Goal: Transaction & Acquisition: Download file/media

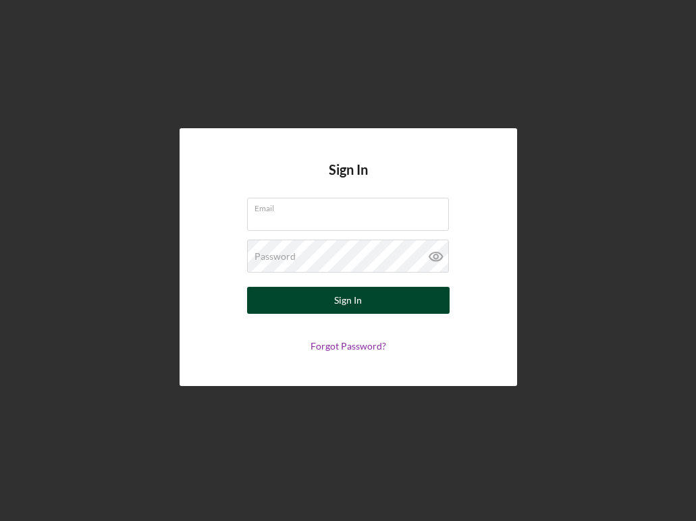
type input "[PERSON_NAME][EMAIL_ADDRESS][DOMAIN_NAME]"
click at [338, 295] on div "Sign In" at bounding box center [348, 300] width 28 height 27
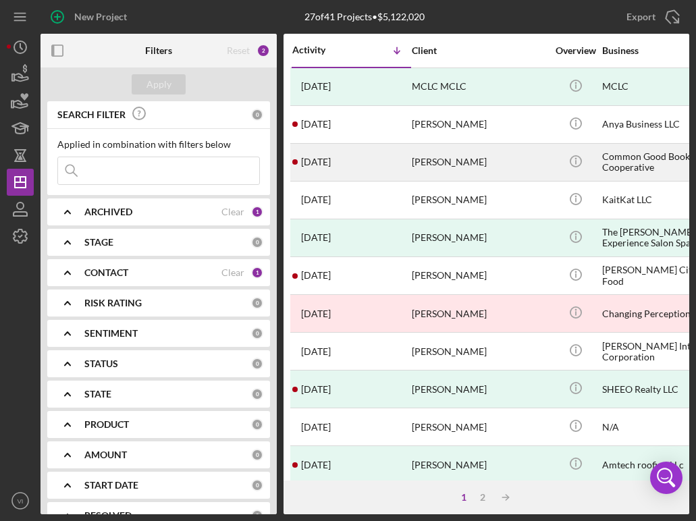
click at [470, 165] on div "[PERSON_NAME]" at bounding box center [479, 162] width 135 height 36
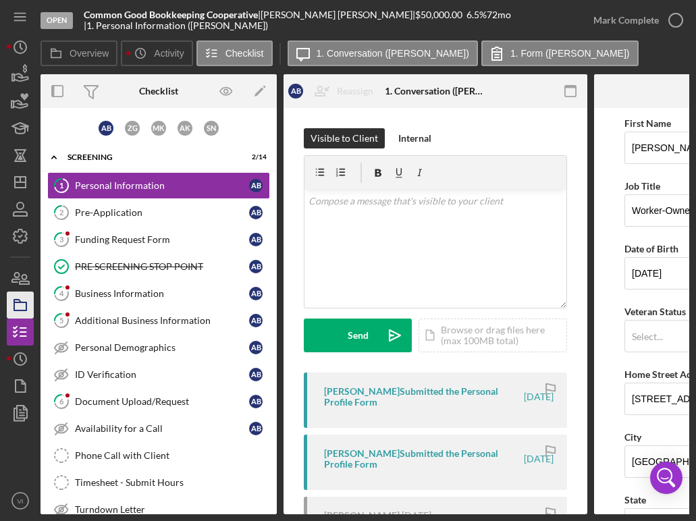
click at [9, 305] on icon "button" at bounding box center [20, 305] width 34 height 34
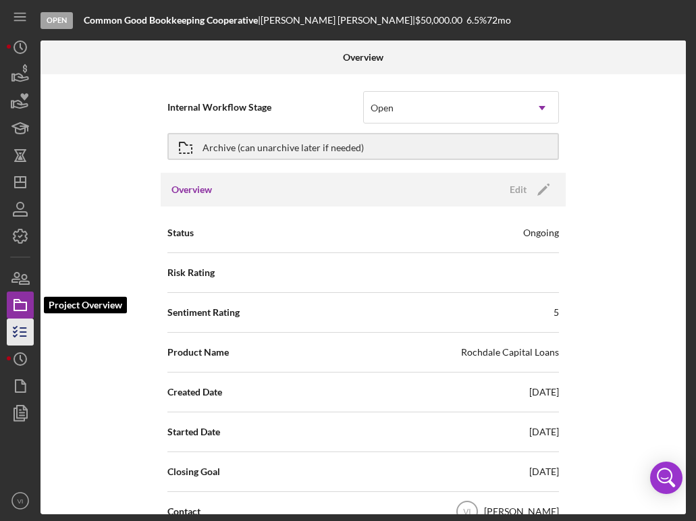
click at [15, 327] on polyline "button" at bounding box center [15, 328] width 3 height 2
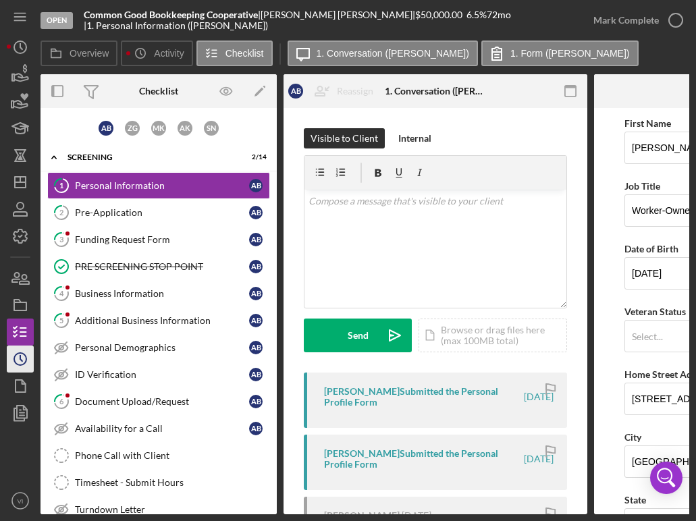
click at [11, 362] on icon "Icon/History" at bounding box center [20, 359] width 34 height 34
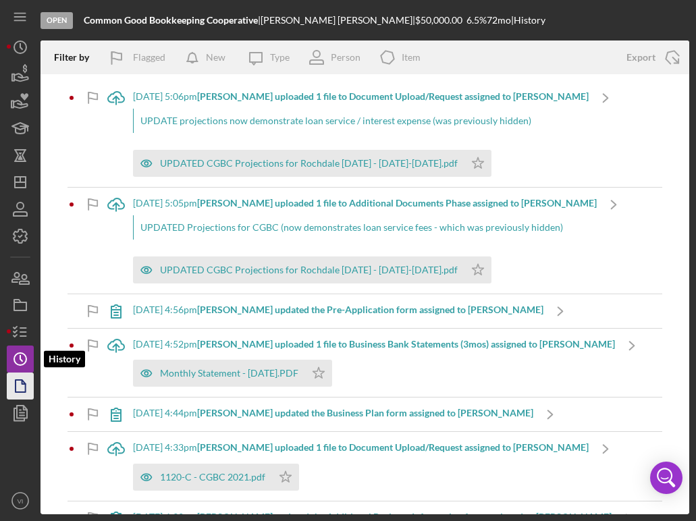
click at [9, 383] on icon "button" at bounding box center [20, 386] width 34 height 34
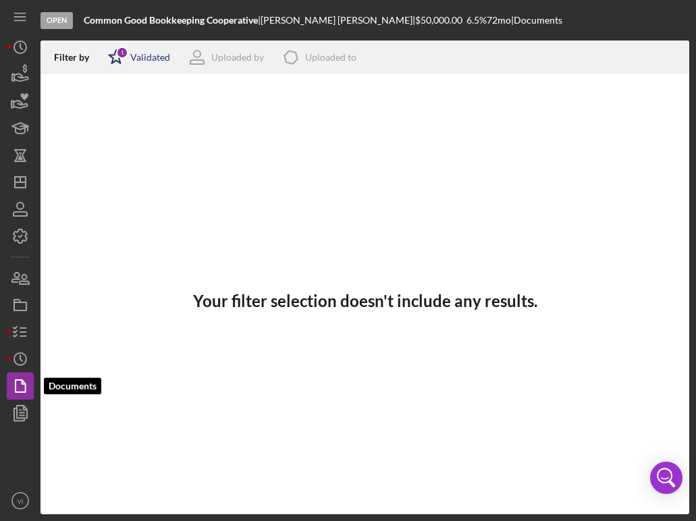
click at [120, 63] on polygon at bounding box center [116, 57] width 14 height 14
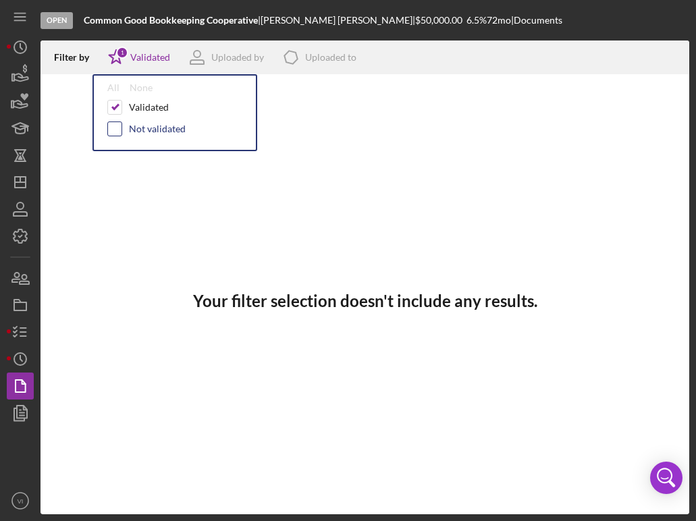
click at [115, 131] on input "checkbox" at bounding box center [115, 129] width 14 height 14
checkbox input "true"
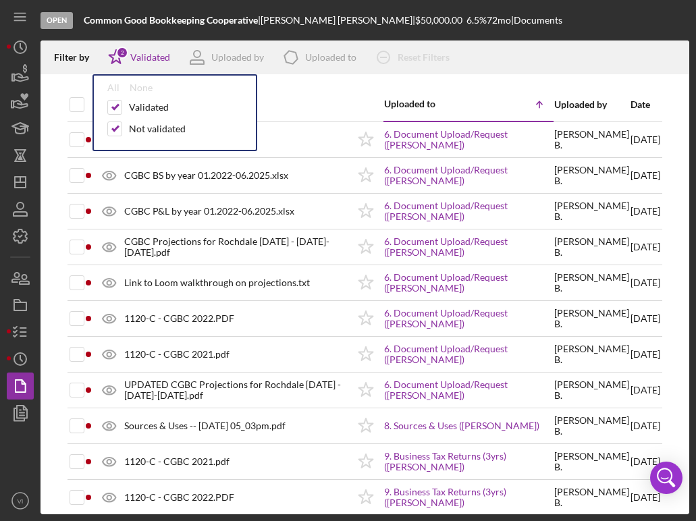
click at [325, 101] on div "Document" at bounding box center [223, 104] width 248 height 11
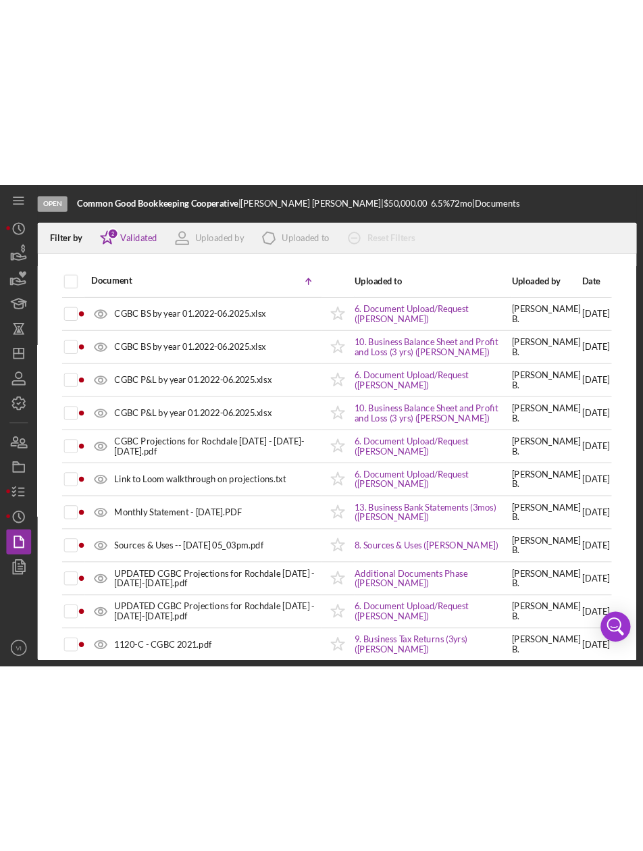
scroll to position [188, 0]
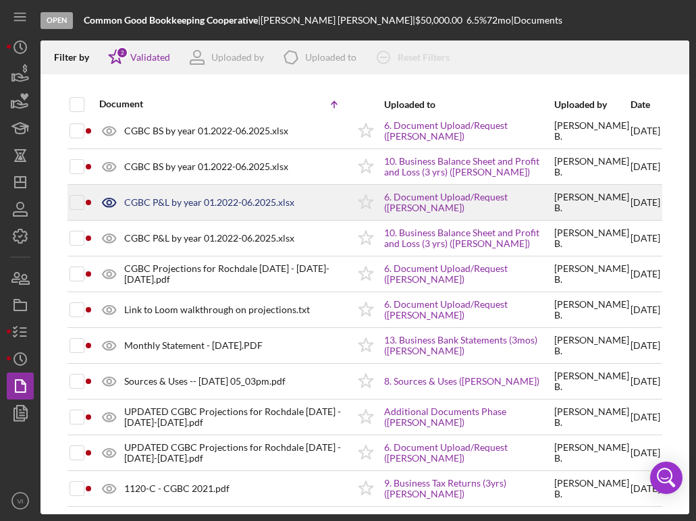
click at [139, 207] on div "CGBC P&L by year 01.2022-06.2025.xlsx" at bounding box center [209, 202] width 170 height 11
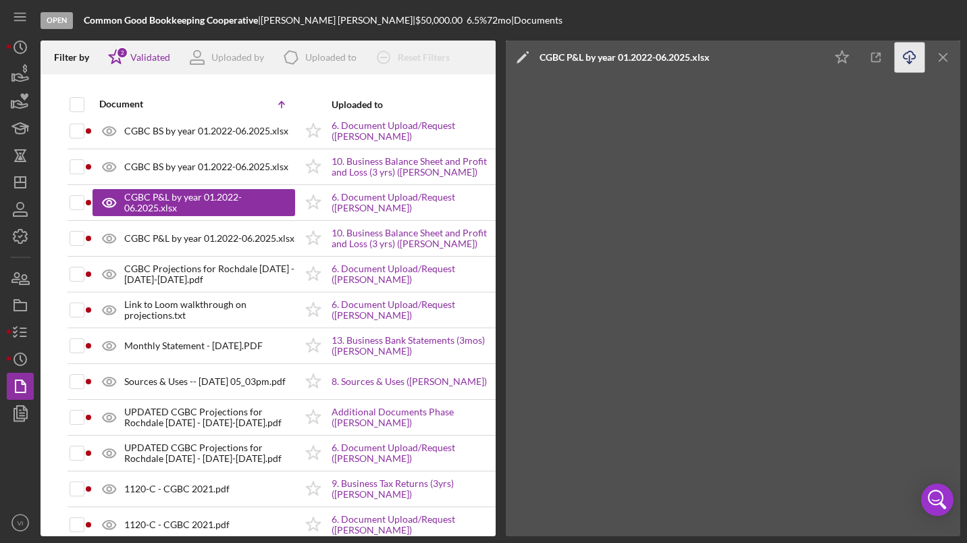
click at [695, 57] on icon "Icon/Download" at bounding box center [909, 58] width 30 height 30
